Goal: Task Accomplishment & Management: Use online tool/utility

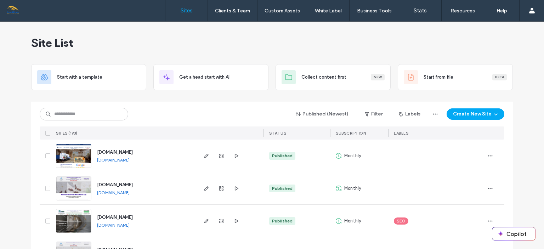
click at [255, 233] on div at bounding box center [229, 221] width 67 height 32
click at [89, 115] on input at bounding box center [84, 114] width 88 height 13
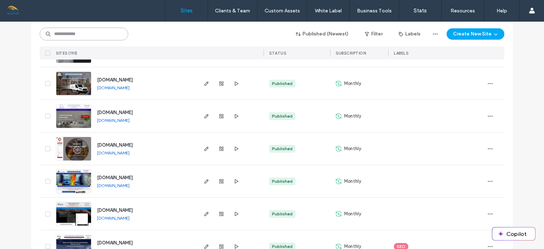
scroll to position [597, 0]
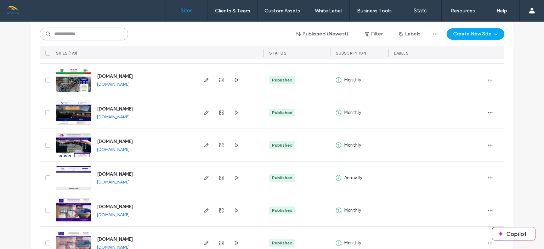
click at [76, 33] on input at bounding box center [84, 34] width 88 height 13
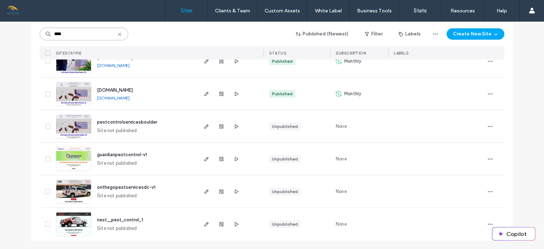
scroll to position [192, 0]
click at [373, 202] on div "None" at bounding box center [359, 192] width 58 height 32
click at [452, 176] on div at bounding box center [436, 192] width 96 height 32
click at [93, 35] on input "****" at bounding box center [84, 34] width 88 height 13
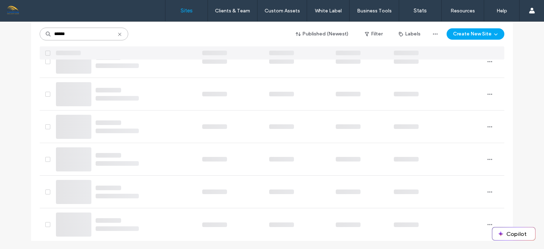
scroll to position [127, 0]
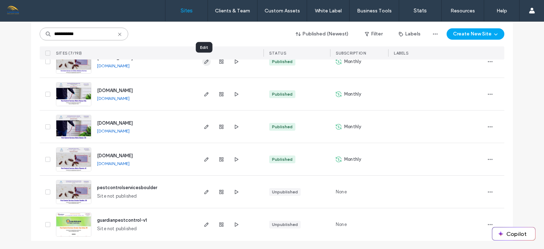
type input "**********"
click at [204, 61] on icon "button" at bounding box center [207, 62] width 6 height 6
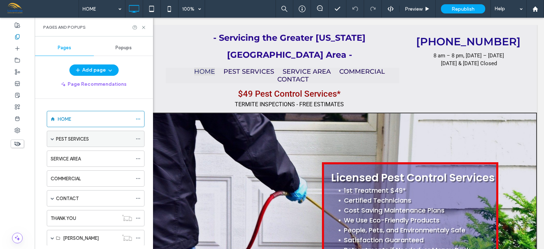
click at [52, 140] on span at bounding box center [53, 139] width 4 height 4
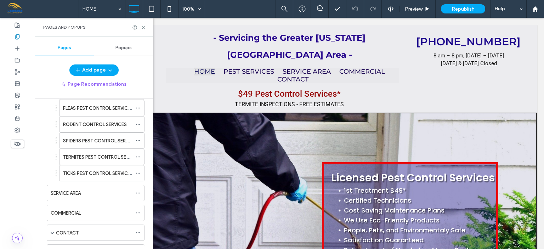
scroll to position [257, 0]
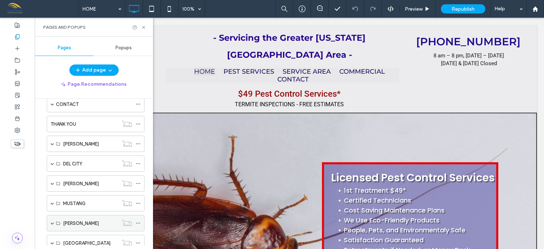
click at [135, 226] on div "MOORE" at bounding box center [96, 223] width 98 height 16
click at [148, 106] on div "HOME PEST SERVICES ANTS PEST CONTROL SERVICES BED BUGS PEST CONTROL SERVICES BE…" at bounding box center [98, 172] width 110 height 147
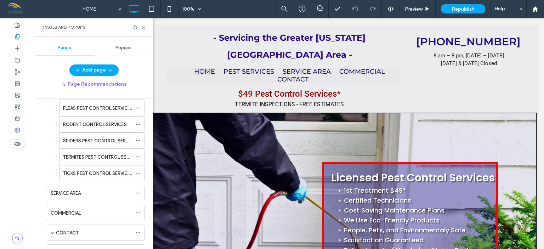
scroll to position [0, 0]
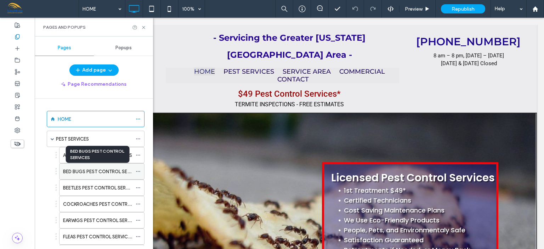
click at [98, 172] on label "BED BUGS PEST CONTROL SERVICES" at bounding box center [103, 171] width 80 height 12
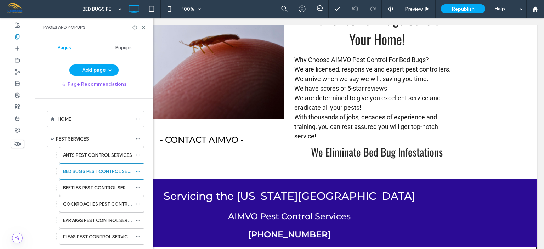
scroll to position [406, 0]
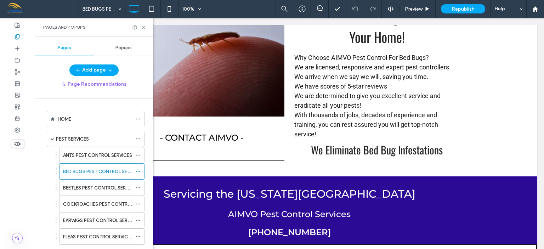
click at [147, 214] on div "HOME PEST SERVICES ANTS PEST CONTROL SERVICES BED BUGS PEST CONTROL SERVICES BE…" at bounding box center [98, 172] width 110 height 147
click at [148, 201] on div "HOME PEST SERVICES ANTS PEST CONTROL SERVICES BED BUGS PEST CONTROL SERVICES BE…" at bounding box center [98, 172] width 110 height 147
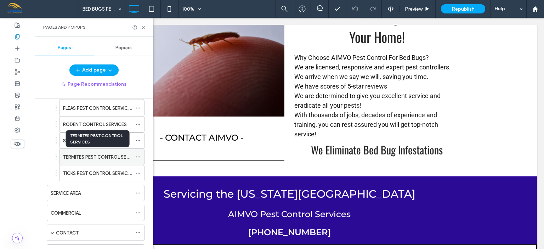
click at [95, 152] on label "TERMITES PEST CONTROL SERVICES" at bounding box center [102, 157] width 79 height 12
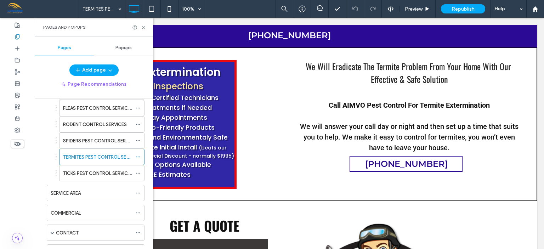
scroll to position [637, 0]
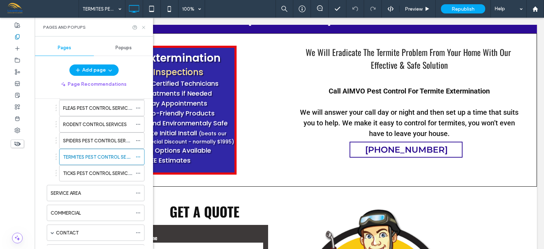
click at [143, 26] on icon at bounding box center [143, 27] width 5 height 5
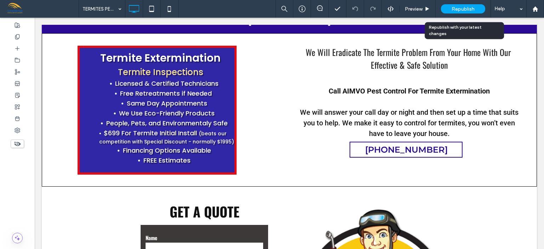
click at [457, 11] on span "Republish" at bounding box center [462, 9] width 23 height 6
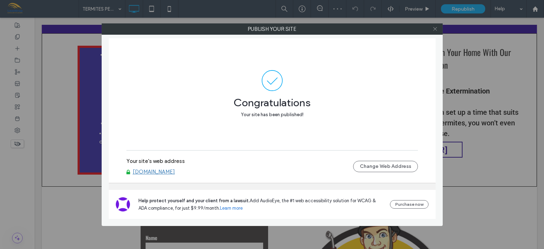
click at [435, 28] on use at bounding box center [435, 29] width 4 height 4
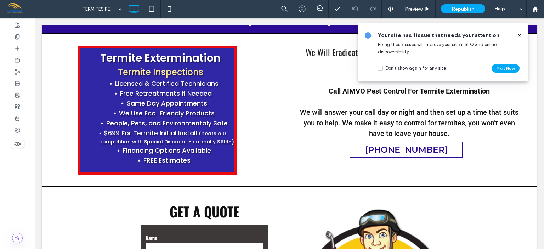
click at [519, 35] on icon at bounding box center [519, 36] width 6 height 6
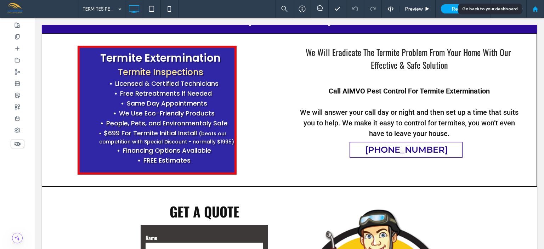
click at [536, 11] on use at bounding box center [534, 8] width 5 height 5
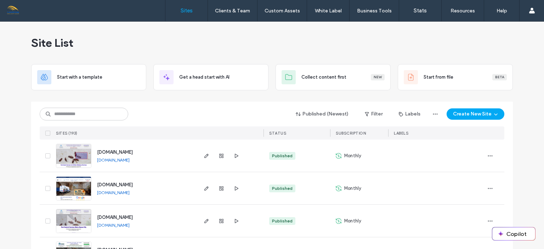
scroll to position [199, 0]
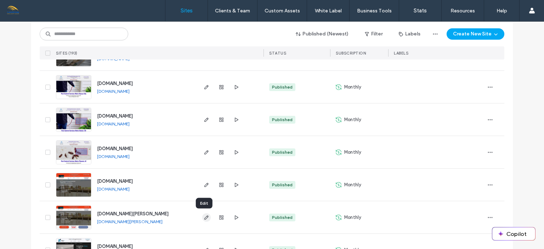
click at [204, 216] on icon "button" at bounding box center [207, 217] width 6 height 6
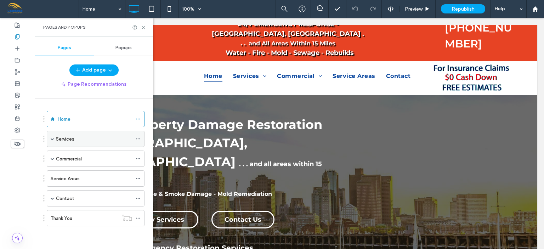
click at [52, 136] on span at bounding box center [53, 139] width 4 height 16
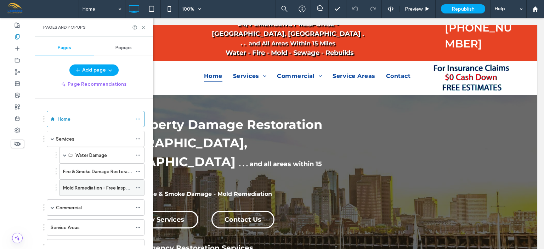
click at [108, 184] on label "Mold Remediation - Free Inspections" at bounding box center [102, 188] width 79 height 12
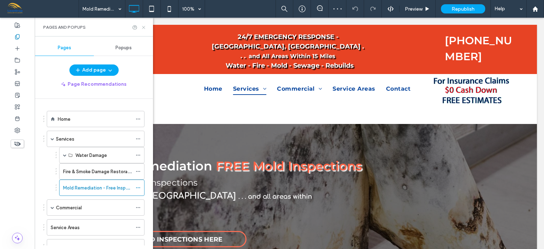
click at [145, 27] on icon at bounding box center [143, 27] width 5 height 5
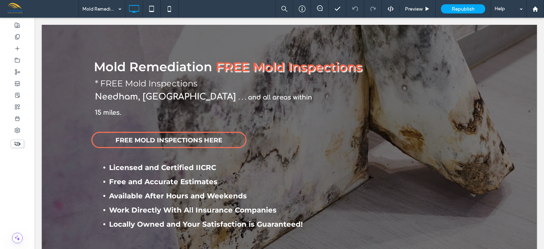
scroll to position [90, 0]
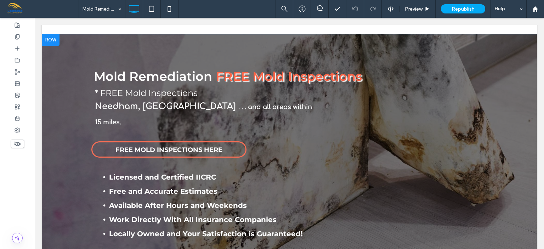
click at [55, 34] on div at bounding box center [51, 39] width 18 height 11
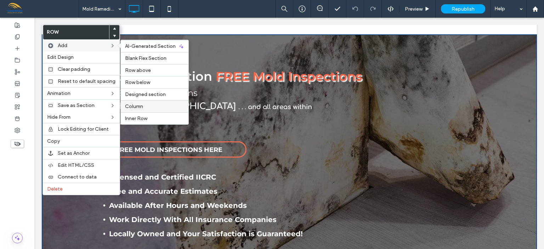
click at [135, 105] on span "Column" at bounding box center [134, 106] width 18 height 6
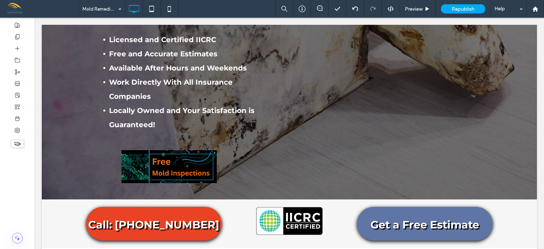
scroll to position [259, 0]
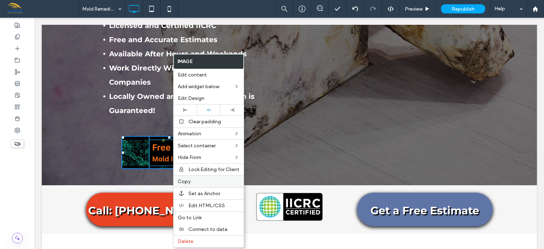
click at [183, 179] on span "Copy" at bounding box center [184, 181] width 13 height 6
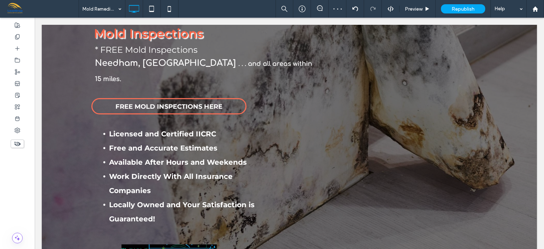
scroll to position [132, 0]
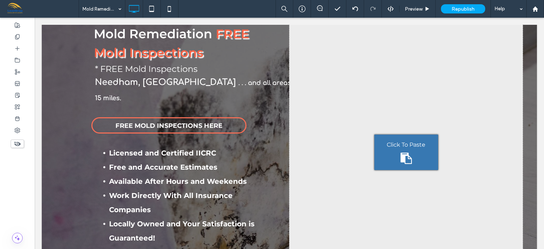
click at [405, 136] on div "Click To Paste" at bounding box center [406, 151] width 64 height 35
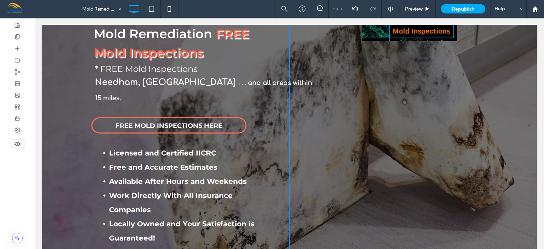
click at [405, 136] on div "Click To Paste Click To Paste" at bounding box center [405, 152] width 233 height 288
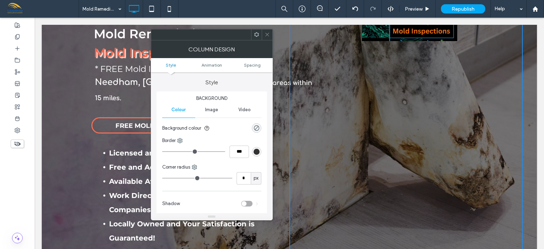
click at [267, 36] on icon at bounding box center [266, 34] width 5 height 5
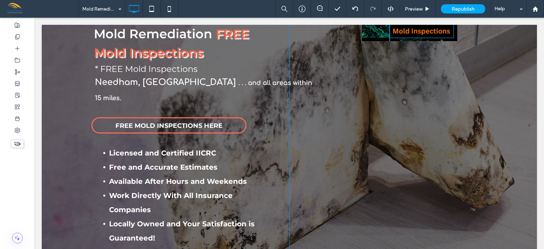
click at [394, 110] on div "Click To Paste Click To Paste" at bounding box center [405, 152] width 233 height 288
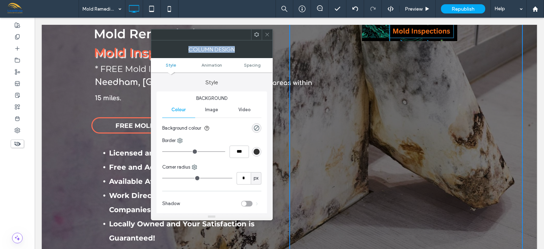
drag, startPoint x: 301, startPoint y: 53, endPoint x: 435, endPoint y: 170, distance: 178.1
click at [267, 33] on icon at bounding box center [266, 34] width 5 height 5
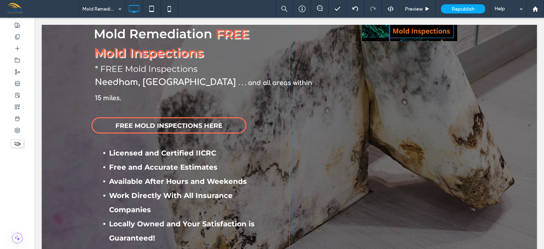
click at [376, 128] on div "Click To Paste Click To Paste" at bounding box center [405, 152] width 233 height 288
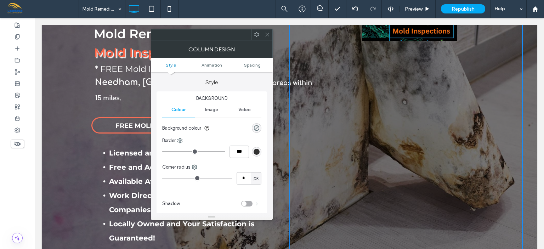
click at [265, 34] on icon at bounding box center [266, 34] width 5 height 5
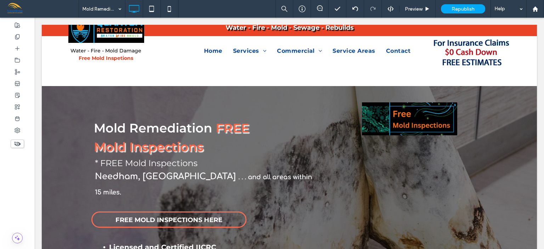
scroll to position [14, 0]
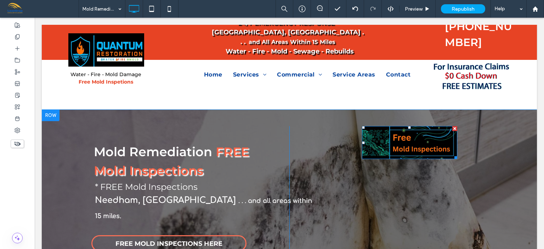
click at [408, 126] on div at bounding box center [409, 127] width 3 height 3
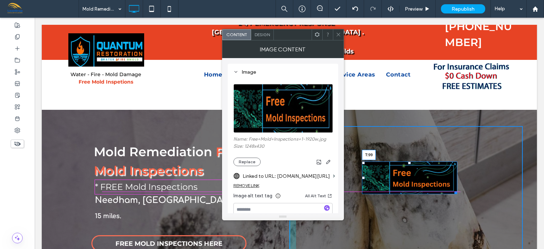
drag, startPoint x: 405, startPoint y: 118, endPoint x: 407, endPoint y: 154, distance: 36.2
click at [407, 161] on div "T:99" at bounding box center [409, 177] width 95 height 33
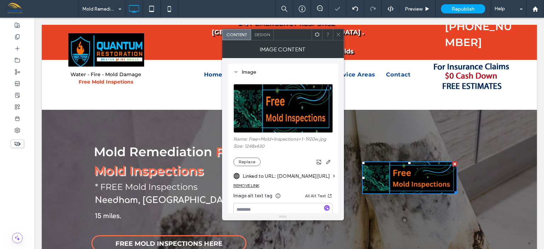
click at [406, 177] on img at bounding box center [409, 177] width 95 height 33
click at [338, 34] on use at bounding box center [338, 35] width 4 height 4
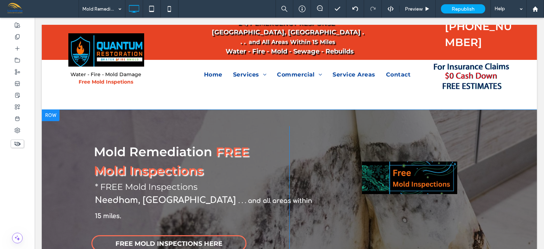
drag, startPoint x: 359, startPoint y: 168, endPoint x: 340, endPoint y: 167, distance: 18.8
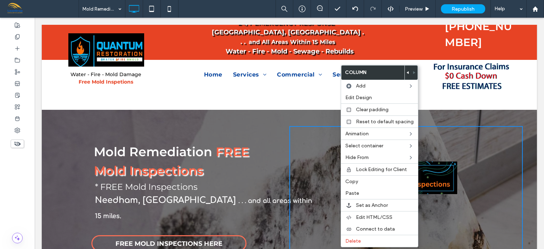
click at [406, 76] on span at bounding box center [407, 72] width 3 height 14
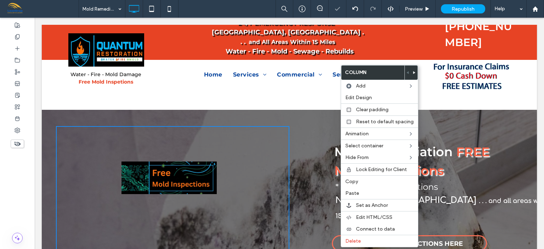
click at [439, 181] on p "* FREE Mold Inspections" at bounding box center [428, 187] width 187 height 13
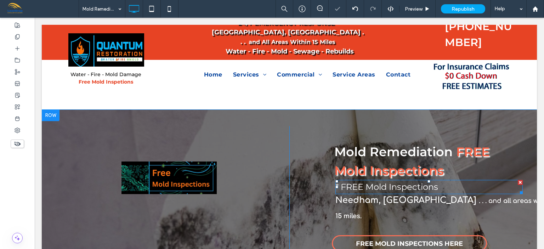
click at [439, 181] on p "* FREE Mold Inspections" at bounding box center [428, 187] width 187 height 13
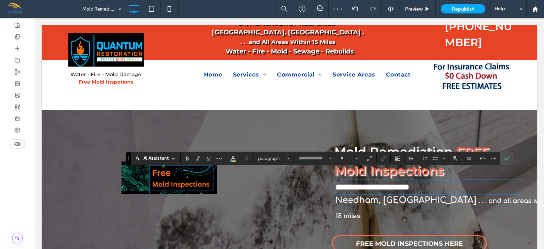
type input "**********"
type input "**"
click at [508, 159] on icon "Confirm" at bounding box center [507, 158] width 6 height 6
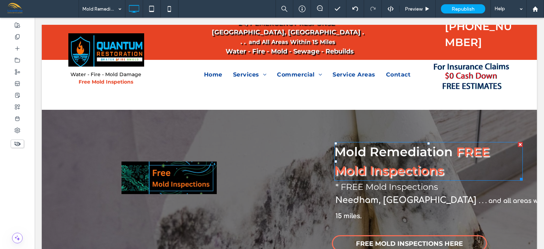
click at [508, 159] on h1 "Mold Remediation FREE Mold Inspections" at bounding box center [428, 161] width 188 height 37
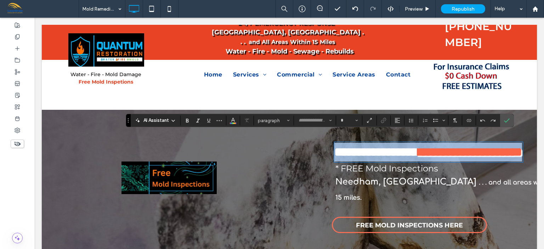
type input "**********"
type input "**"
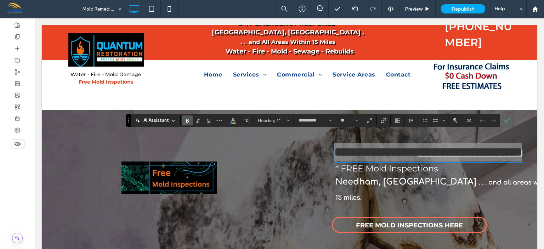
click at [505, 120] on icon "Confirm" at bounding box center [507, 121] width 6 height 6
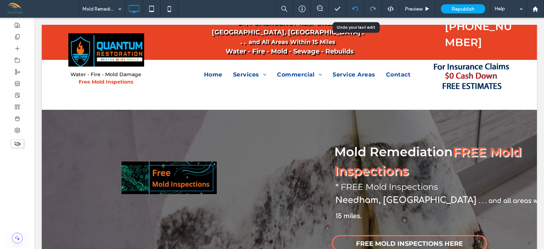
click at [356, 11] on use at bounding box center [355, 8] width 6 height 5
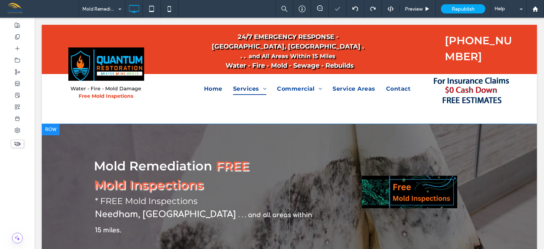
scroll to position [0, 0]
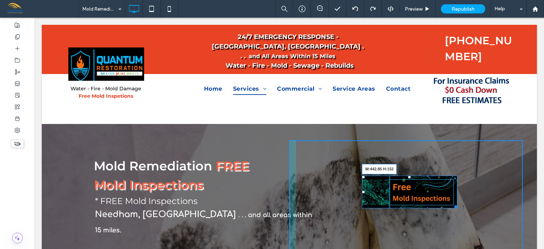
drag, startPoint x: 451, startPoint y: 196, endPoint x: 516, endPoint y: 246, distance: 82.1
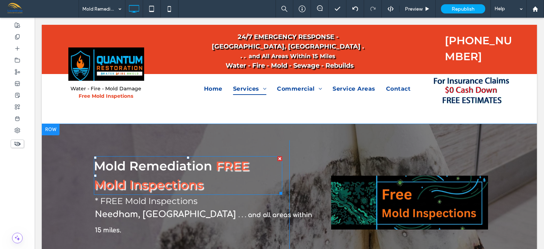
click at [228, 162] on span "FREE Mold Inspections" at bounding box center [171, 175] width 155 height 34
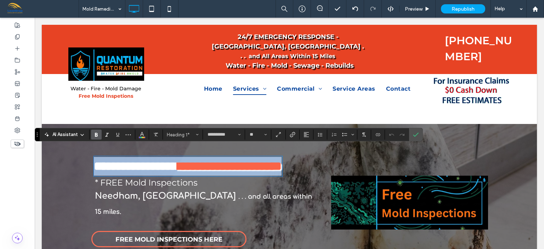
click at [215, 171] on h1 "**********" at bounding box center [188, 166] width 188 height 19
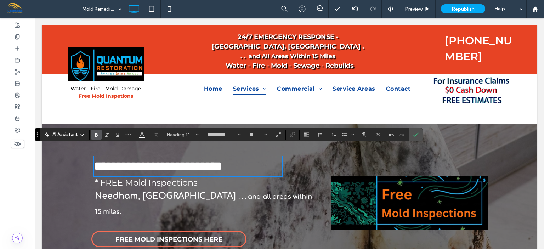
click at [120, 160] on span "**********" at bounding box center [158, 166] width 128 height 12
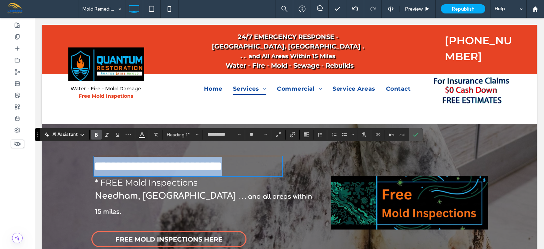
click at [147, 172] on span "**********" at bounding box center [158, 166] width 128 height 12
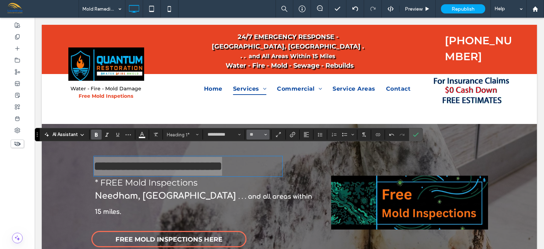
click at [267, 135] on button "**" at bounding box center [257, 135] width 23 height 10
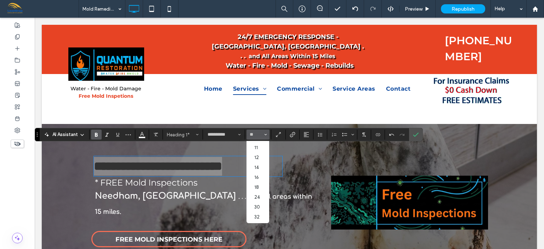
scroll to position [42, 0]
click at [262, 206] on label "32" at bounding box center [257, 203] width 23 height 10
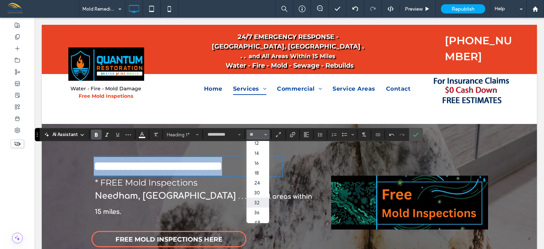
type input "**"
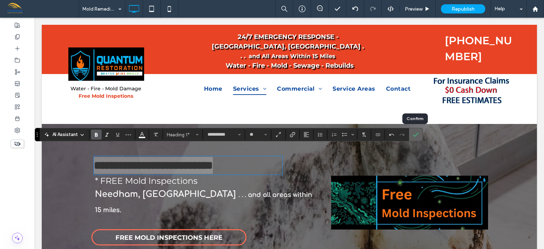
drag, startPoint x: 416, startPoint y: 134, endPoint x: 257, endPoint y: 171, distance: 163.3
click at [416, 134] on use "Confirm" at bounding box center [416, 135] width 6 height 4
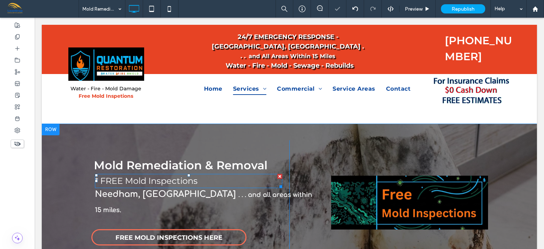
click at [144, 176] on span "* FREE Mold Inspections" at bounding box center [146, 181] width 103 height 10
type input "**********"
type input "**"
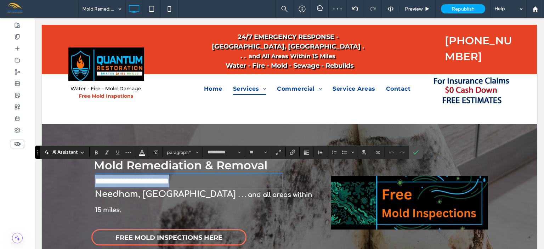
click at [202, 174] on p "**********" at bounding box center [188, 180] width 187 height 13
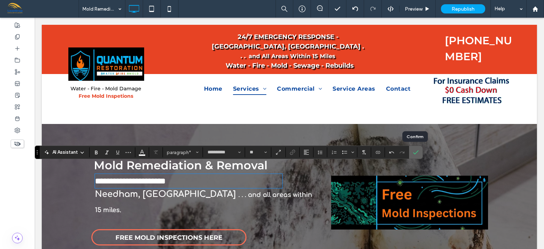
click at [416, 151] on use "Confirm" at bounding box center [416, 152] width 6 height 4
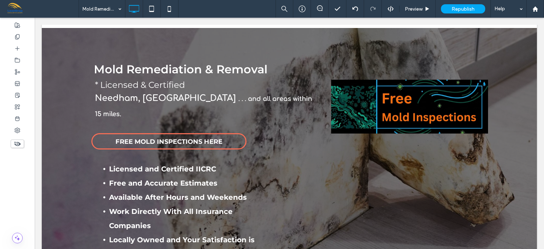
scroll to position [89, 0]
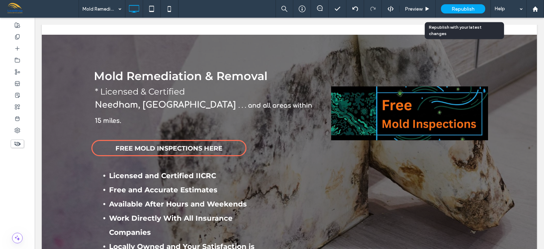
click at [464, 7] on span "Republish" at bounding box center [462, 9] width 23 height 6
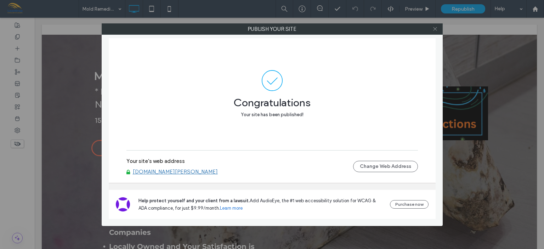
click at [434, 30] on icon at bounding box center [434, 28] width 5 height 5
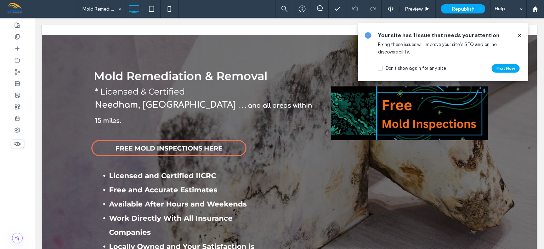
click at [520, 36] on use at bounding box center [518, 35] width 3 height 3
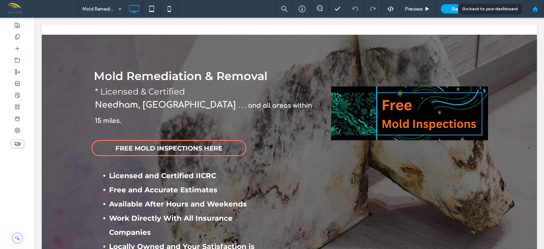
click at [528, 5] on div at bounding box center [535, 9] width 18 height 18
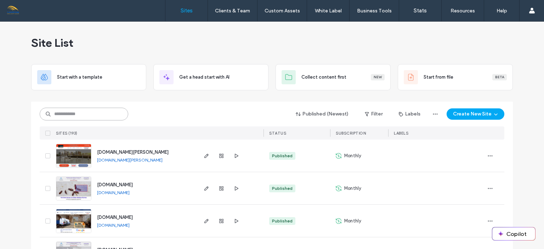
click at [82, 116] on input at bounding box center [84, 114] width 88 height 13
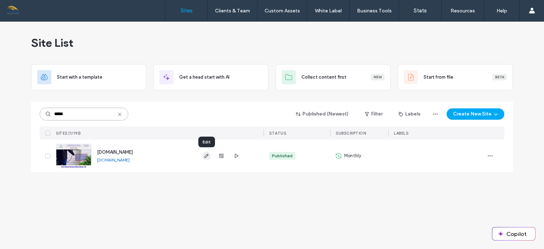
type input "*****"
click at [206, 155] on icon "button" at bounding box center [207, 156] width 6 height 6
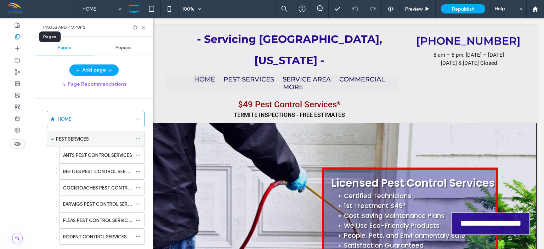
click at [52, 138] on span at bounding box center [53, 139] width 4 height 4
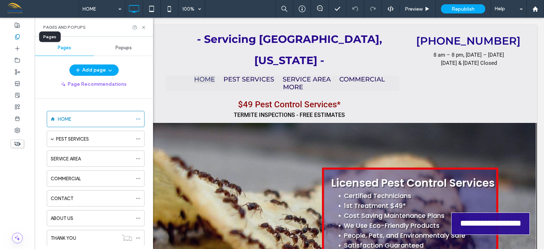
scroll to position [96, 0]
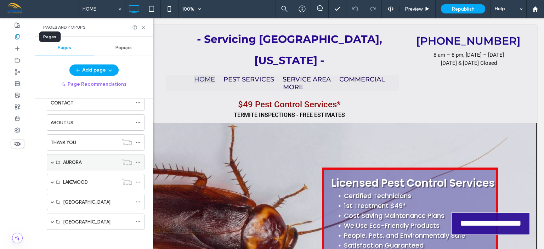
click at [52, 160] on span at bounding box center [53, 162] width 4 height 4
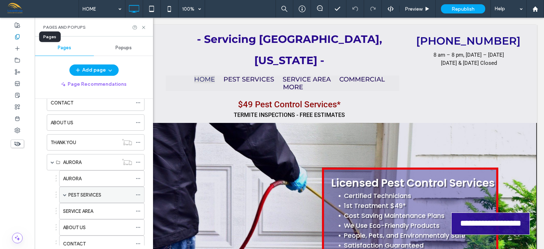
click at [64, 194] on span at bounding box center [65, 195] width 4 height 4
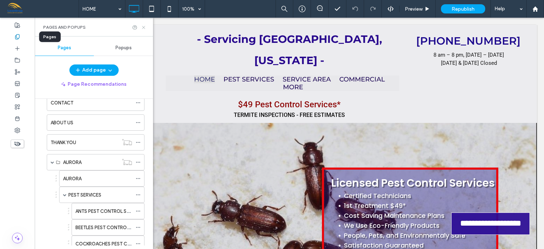
click at [144, 26] on icon at bounding box center [143, 27] width 5 height 5
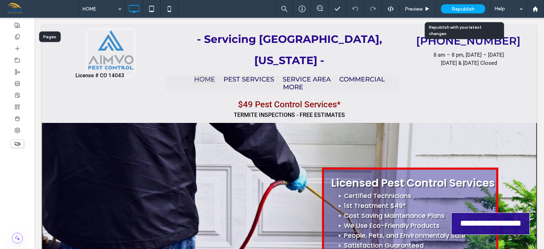
click at [463, 11] on span "Republish" at bounding box center [462, 9] width 23 height 6
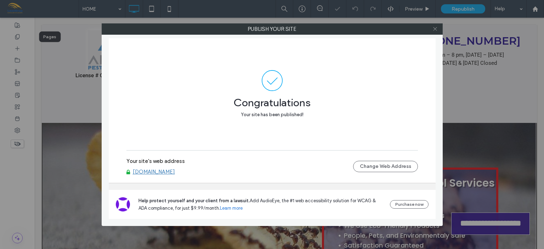
click at [434, 30] on use at bounding box center [435, 29] width 4 height 4
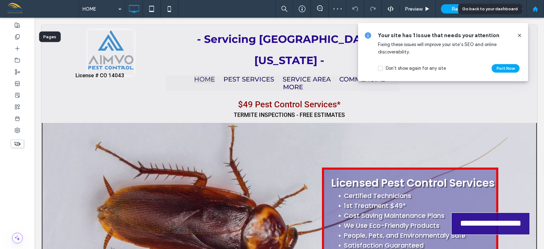
click at [535, 8] on use at bounding box center [534, 8] width 5 height 5
